Goal: Contribute content

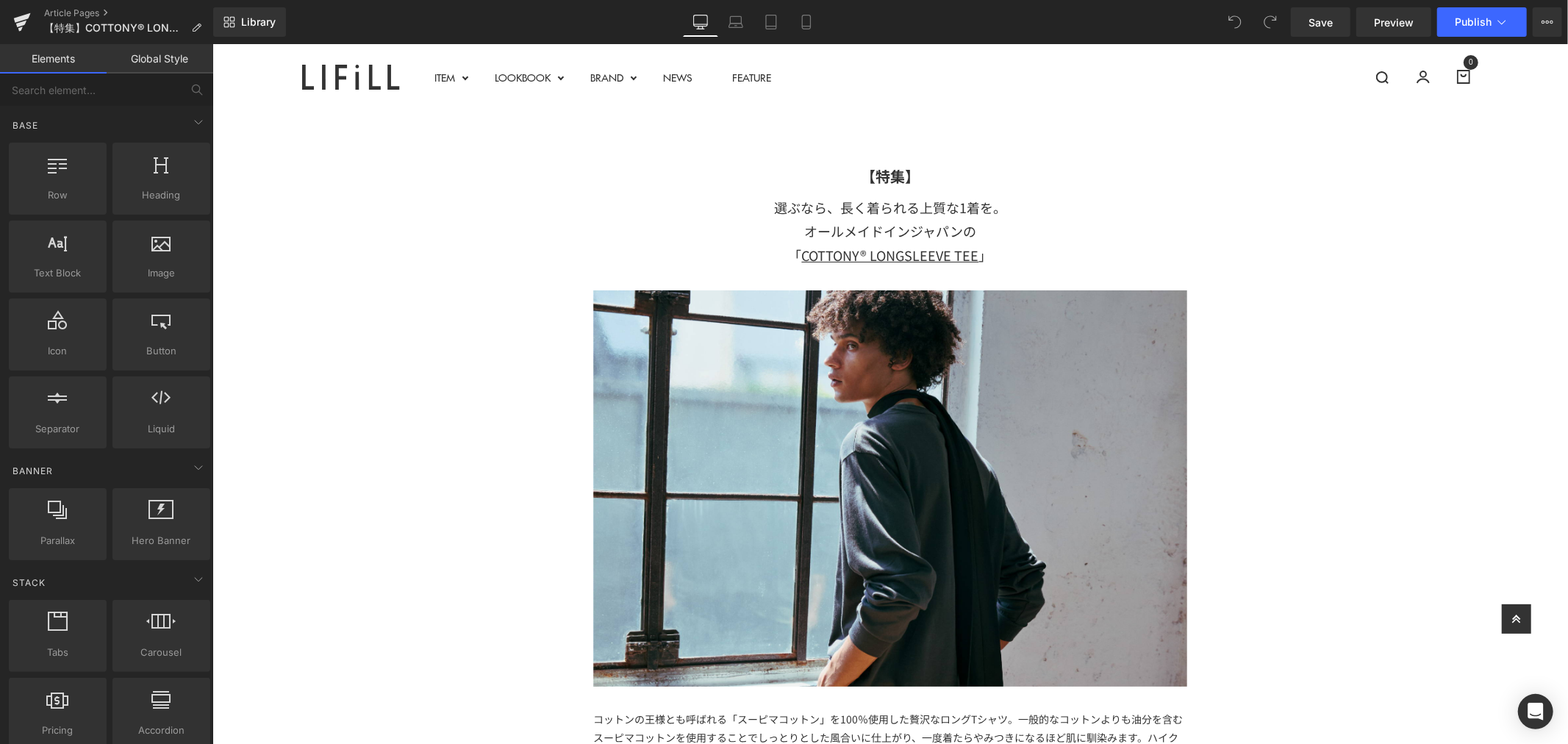
scroll to position [408, 0]
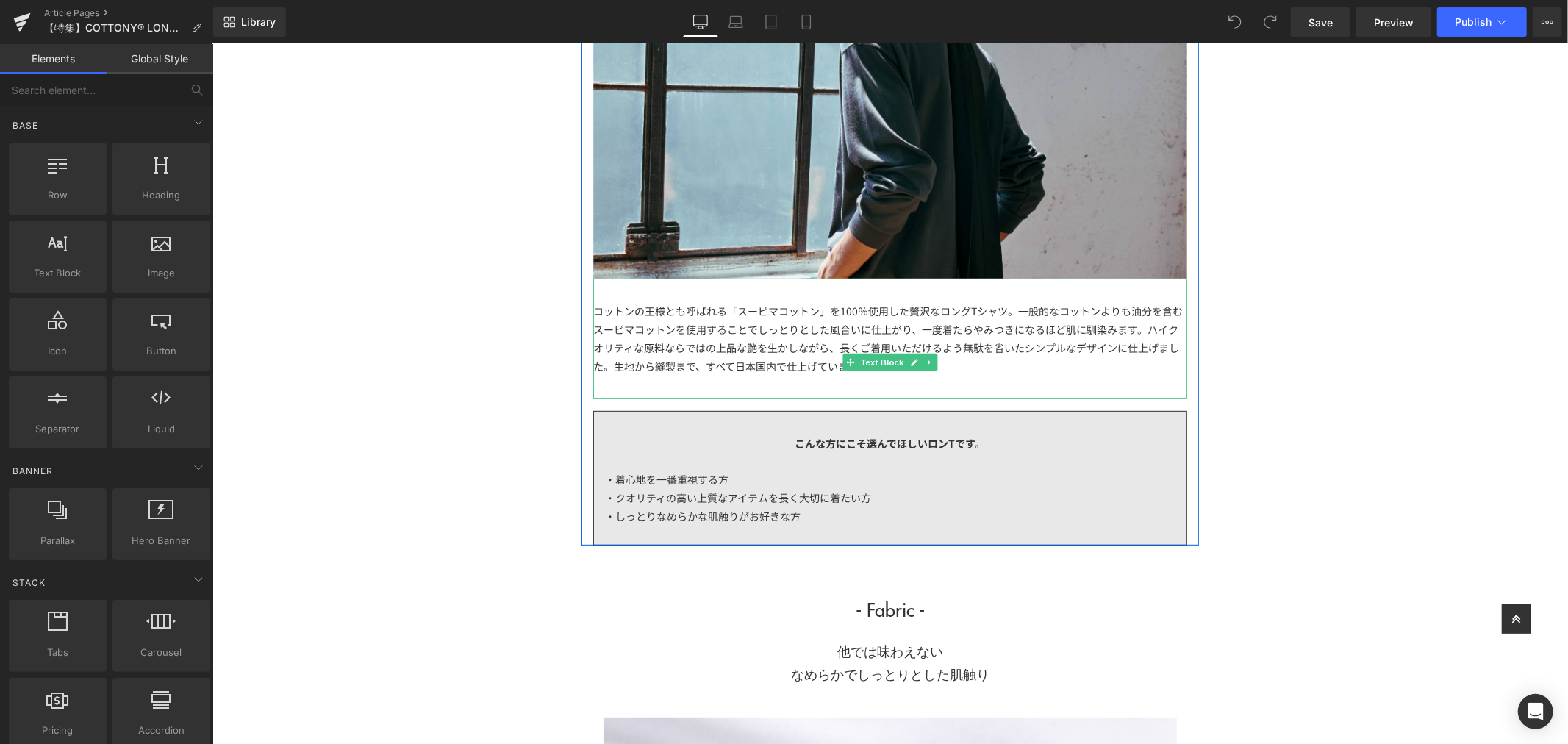
click at [991, 370] on div "コットンの王様とも呼ばれる「スーピマコットン」を100％使用した贅沢なロングTシャツ。一般的なコットンよりも油分を含むスーピマコットンを使用することでしっとり…" at bounding box center [890, 338] width 594 height 74
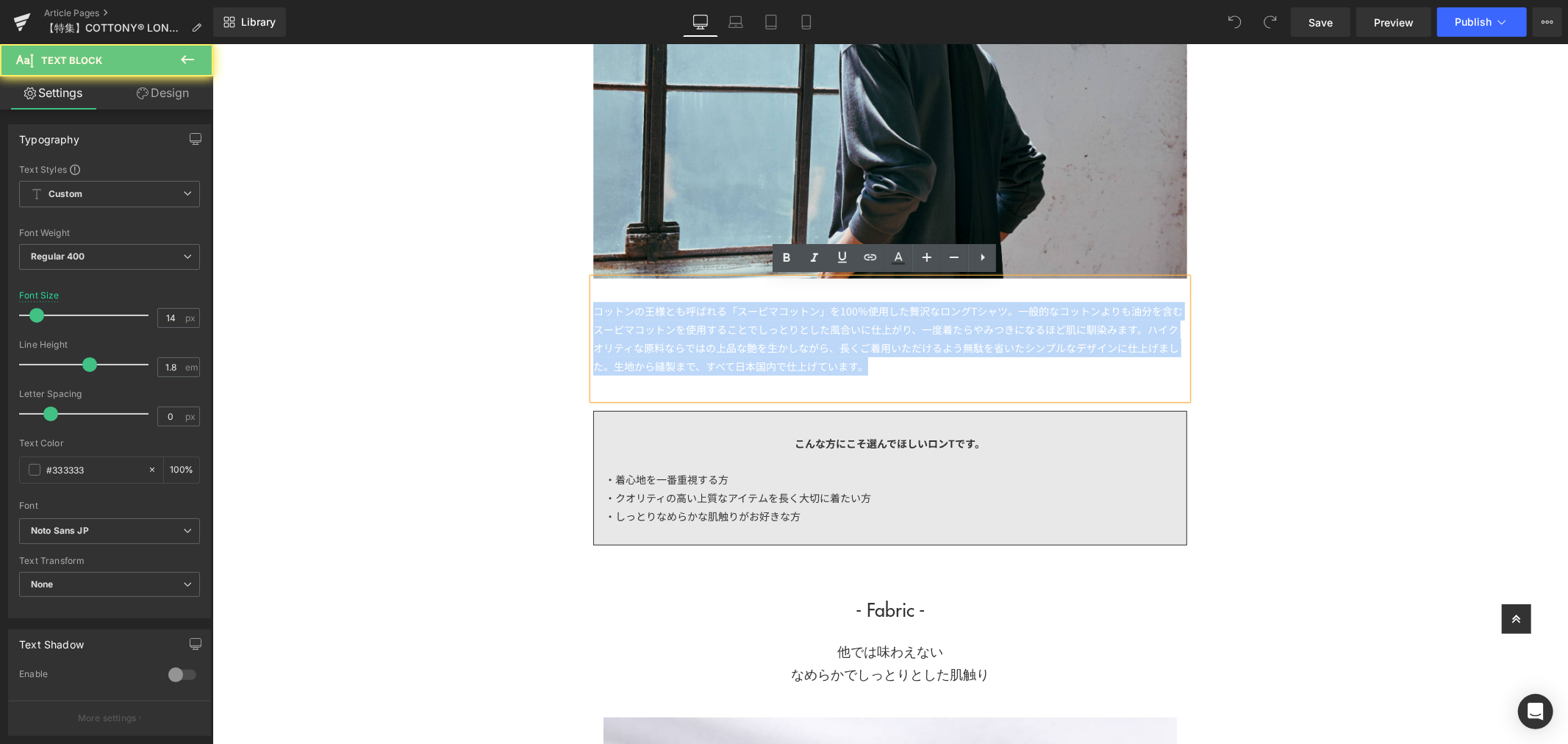
drag, startPoint x: 991, startPoint y: 366, endPoint x: 478, endPoint y: 266, distance: 522.7
copy div "コットンの王様とも呼ばれる「スーピマコットン」を100％使用した贅沢なロングTシャツ。一般的なコットンよりも油分を含むスーピマコットンを使用することでしっとり…"
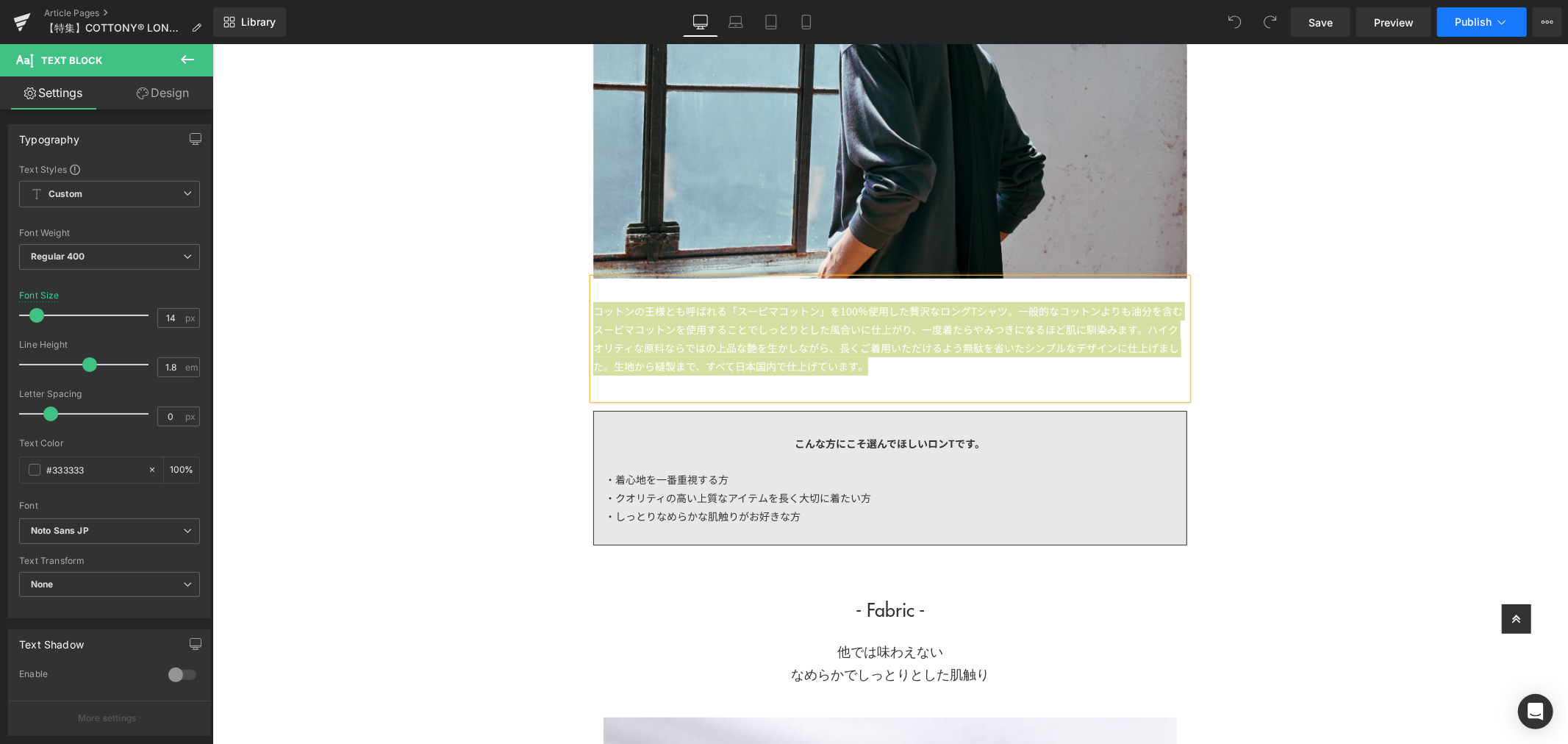
click at [1503, 26] on icon at bounding box center [1501, 21] width 14 height 14
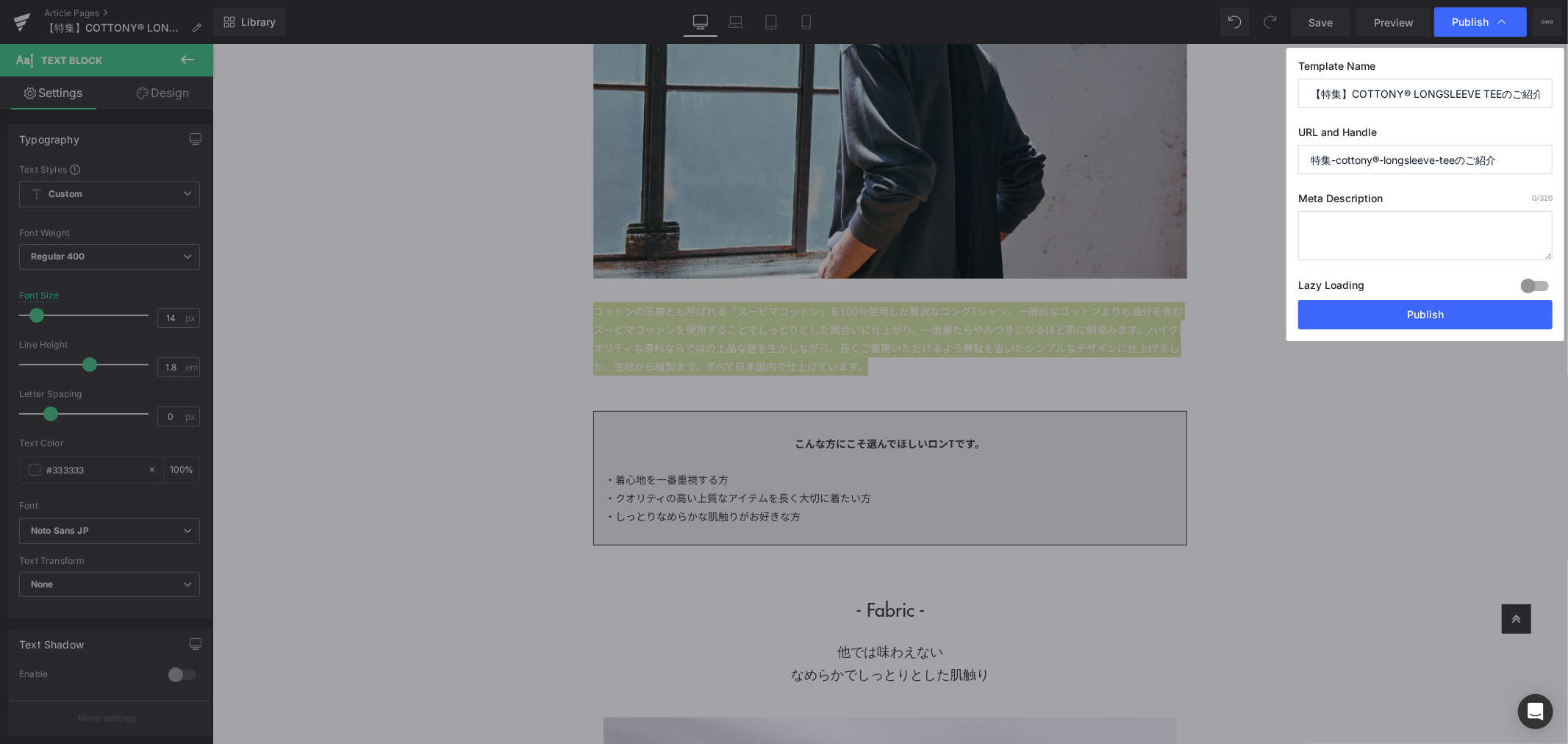
click at [1480, 242] on textarea at bounding box center [1426, 235] width 255 height 49
paste textarea "コットンの王様とも呼ばれる「スーピマコットン」を100％使用した贅沢なロングTシャツ。一般的なコットンよりも油分を含むスーピマコットンを使用することでしっとり…"
type textarea "コットンの王様とも呼ばれる「スーピマコットン」を100％使用した贅沢なロングTシャツ。一般的なコットンよりも油分を含むスーピマコットンを使用することでしっとり…"
drag, startPoint x: 1331, startPoint y: 160, endPoint x: 1263, endPoint y: 162, distance: 68.0
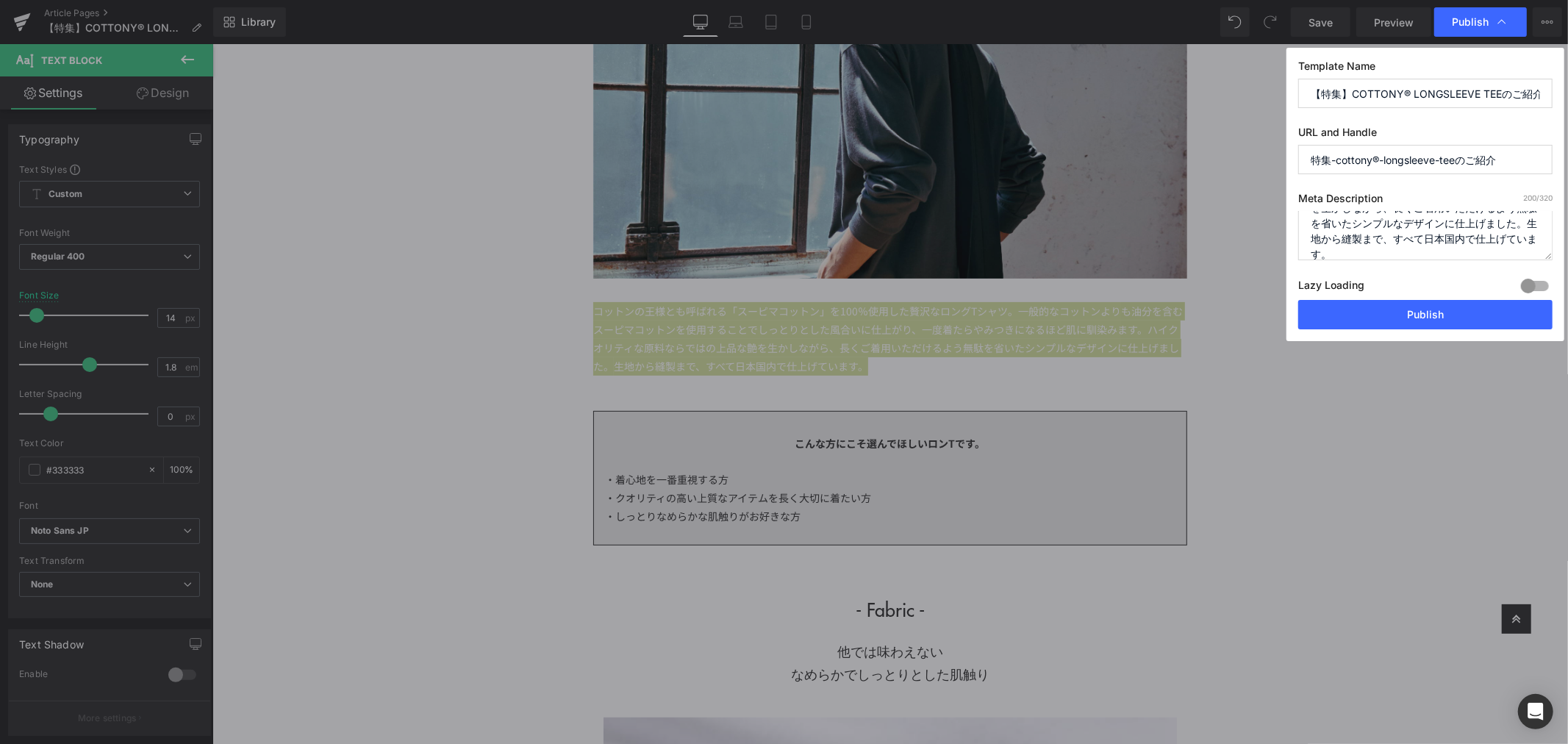
click at [1263, 162] on div "Publish Template Name 【特集】COTTONY® LONGSLEEVE TEEのご紹介 URL and Handle 特集-cottony…" at bounding box center [784, 372] width 1568 height 744
paste input "Special feature"
drag, startPoint x: 1430, startPoint y: 159, endPoint x: 1444, endPoint y: 163, distance: 14.6
click at [1431, 159] on input "special-feature-cottony®-longsleeve-teeのご紹介" at bounding box center [1426, 159] width 255 height 29
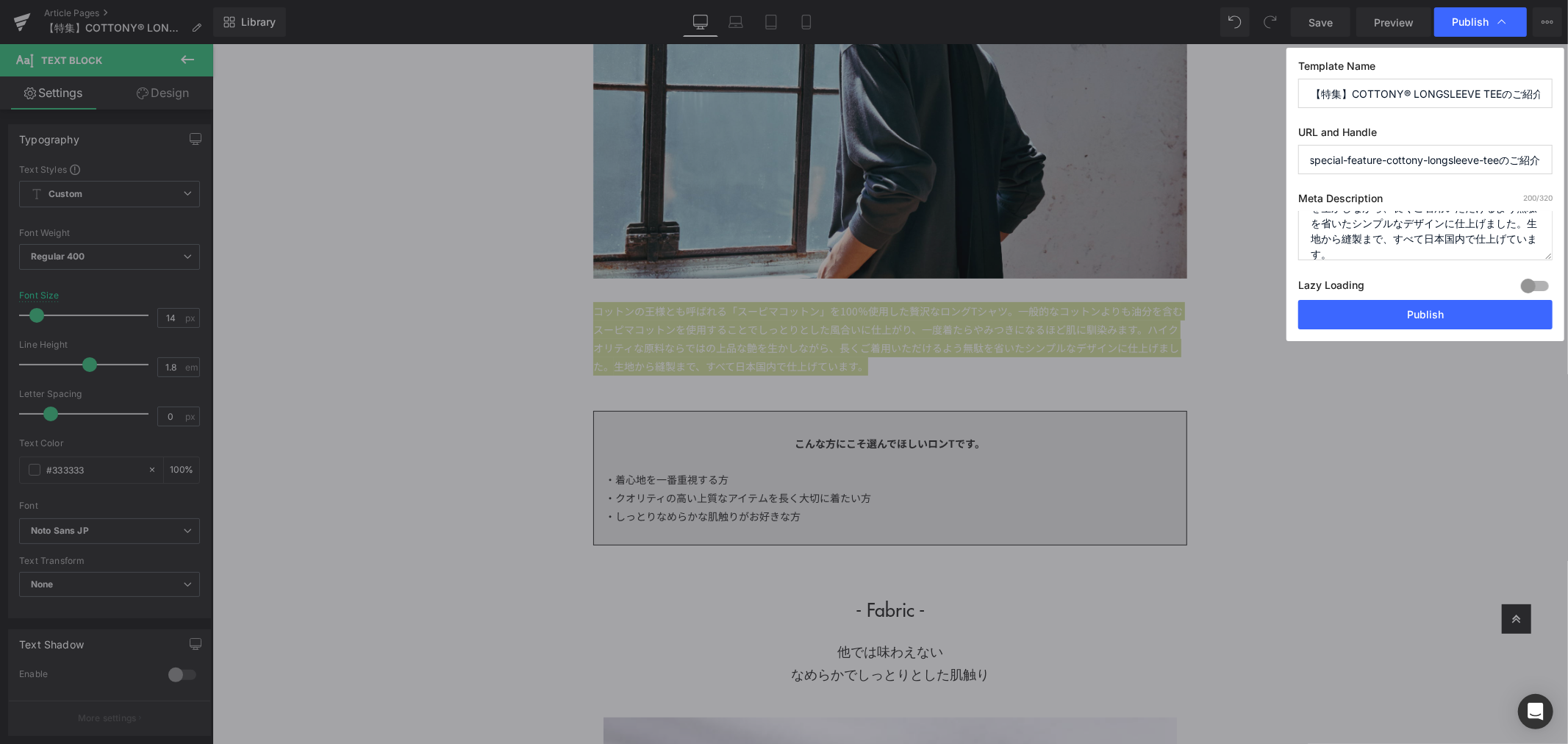
drag, startPoint x: 1505, startPoint y: 167, endPoint x: 1681, endPoint y: 166, distance: 176.0
click at [1568, 166] on html "You are previewing how the will restyle your page. You can not edit Elements in…" at bounding box center [784, 372] width 1568 height 744
type input "special-feature-cottony-longsleeve-tee"
click at [1465, 312] on button "Publish" at bounding box center [1426, 315] width 255 height 29
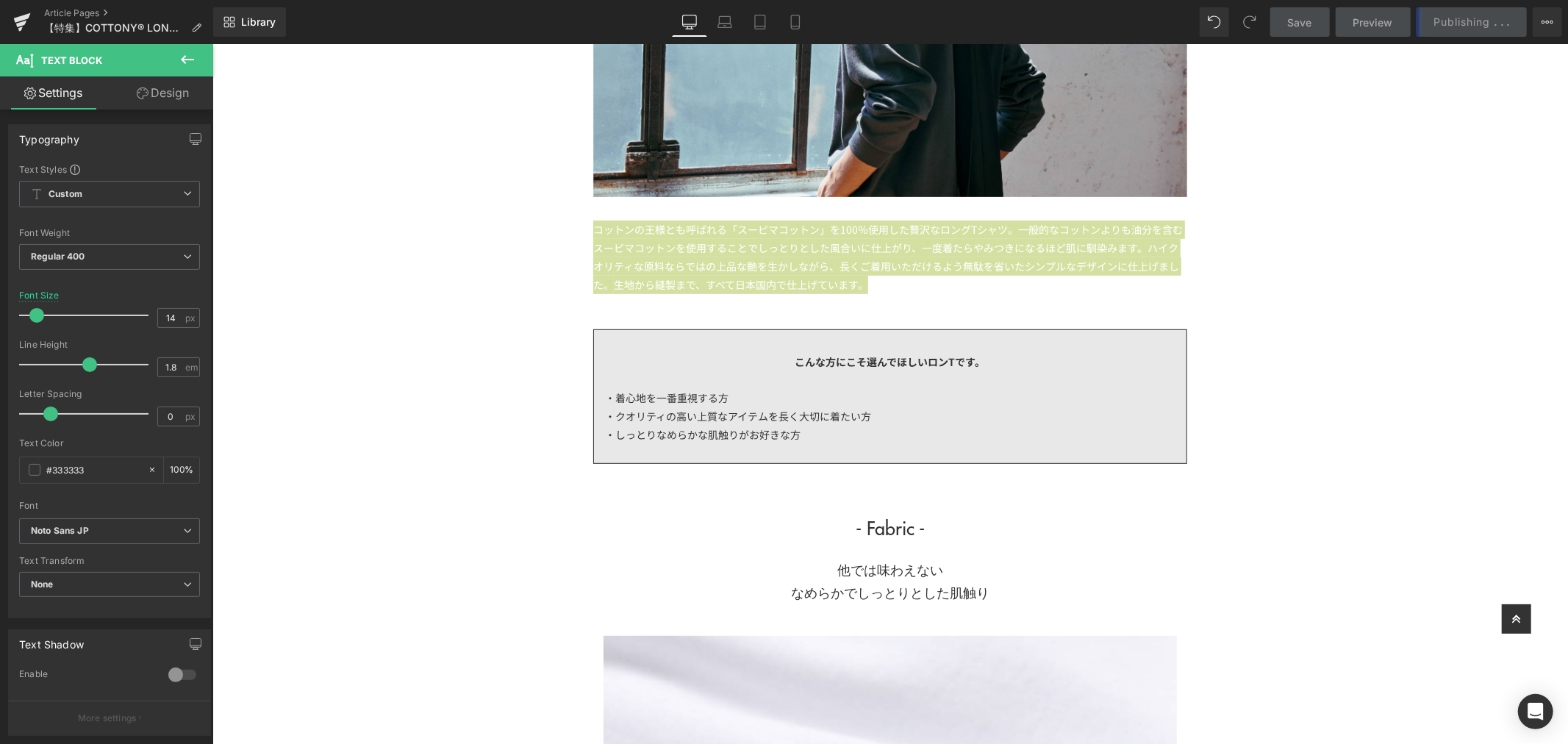
scroll to position [82, 0]
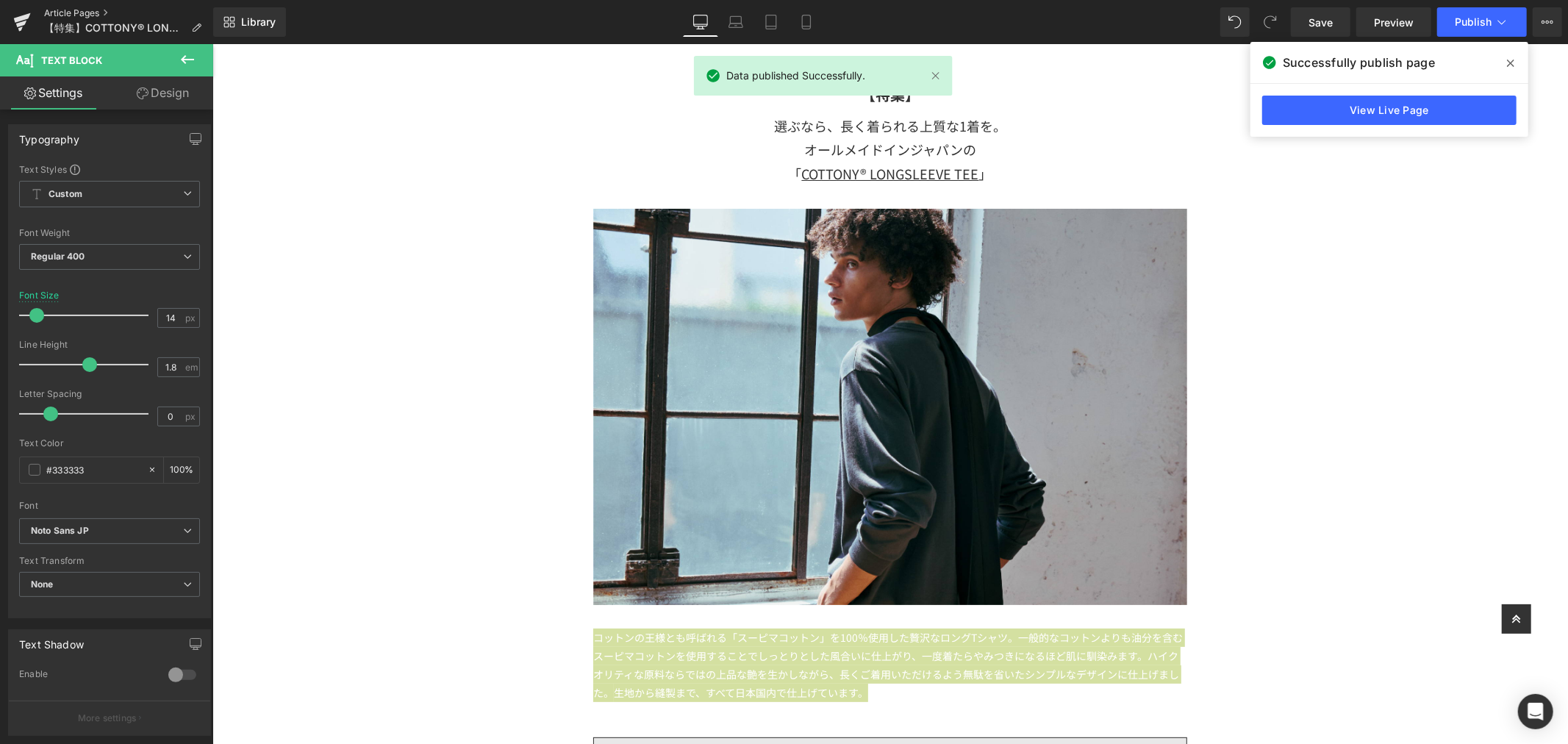
click at [81, 8] on link "Article Pages" at bounding box center [128, 14] width 169 height 12
